Goal: Task Accomplishment & Management: Manage account settings

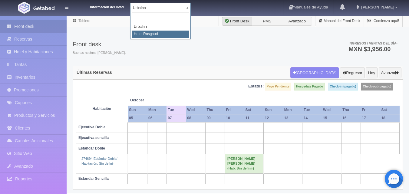
select select "561"
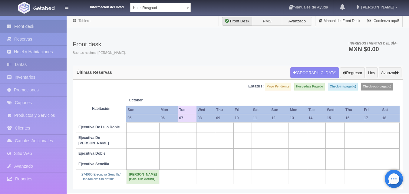
click at [38, 65] on link "Tarifas" at bounding box center [33, 64] width 67 height 12
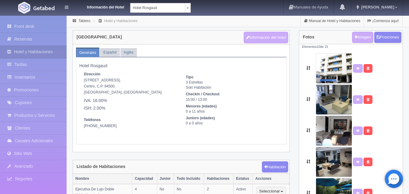
click at [32, 42] on link "Reservas" at bounding box center [33, 39] width 67 height 12
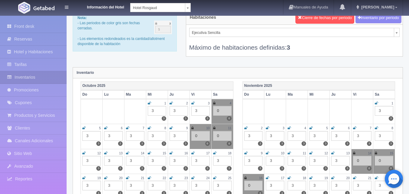
scroll to position [30, 0]
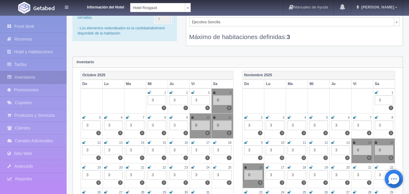
click at [140, 126] on div "3" at bounding box center [135, 126] width 18 height 10
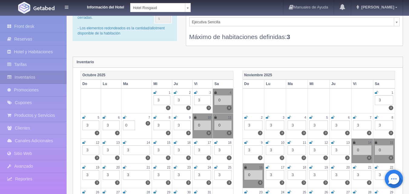
type input "0"
click at [125, 117] on icon at bounding box center [124, 118] width 3 height 4
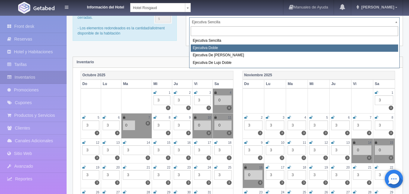
select select "1750"
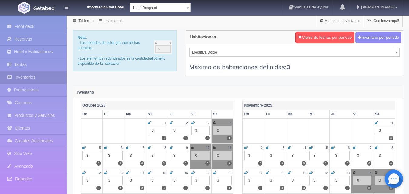
click at [138, 155] on div "3" at bounding box center [135, 156] width 18 height 10
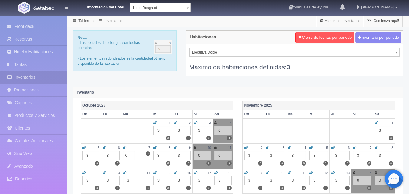
type input "0"
click at [126, 146] on icon at bounding box center [124, 148] width 3 height 4
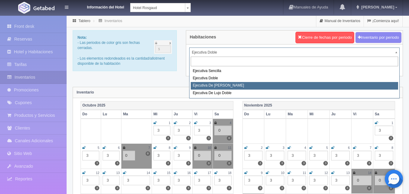
select select "1817"
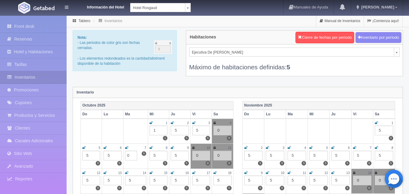
type input "0"
click at [126, 147] on icon at bounding box center [126, 148] width 3 height 4
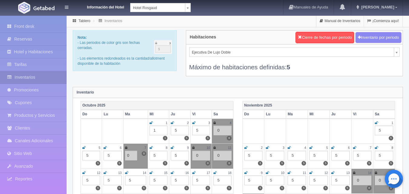
select select "1845"
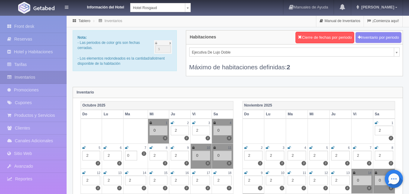
type input "0"
click at [125, 148] on icon at bounding box center [126, 148] width 3 height 4
click at [160, 156] on div "2" at bounding box center [159, 156] width 18 height 10
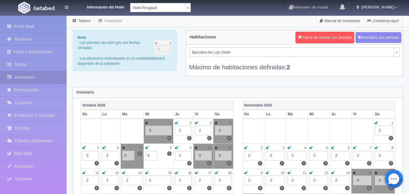
type input "0"
click at [149, 147] on icon at bounding box center [146, 148] width 3 height 4
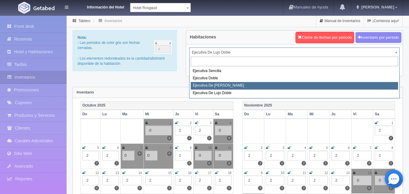
select select "1817"
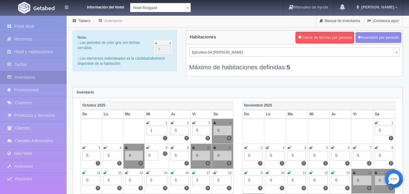
type input "0"
click at [146, 147] on icon at bounding box center [147, 148] width 3 height 4
